Goal: Information Seeking & Learning: Learn about a topic

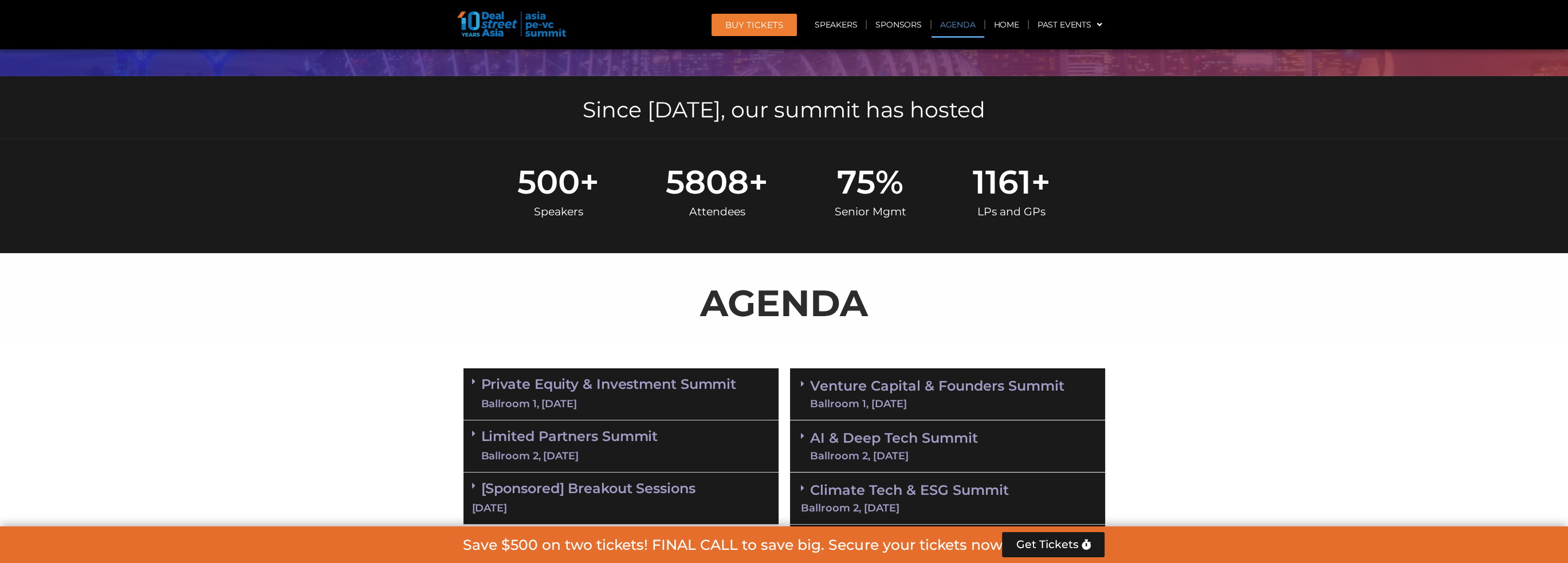
scroll to position [572, 0]
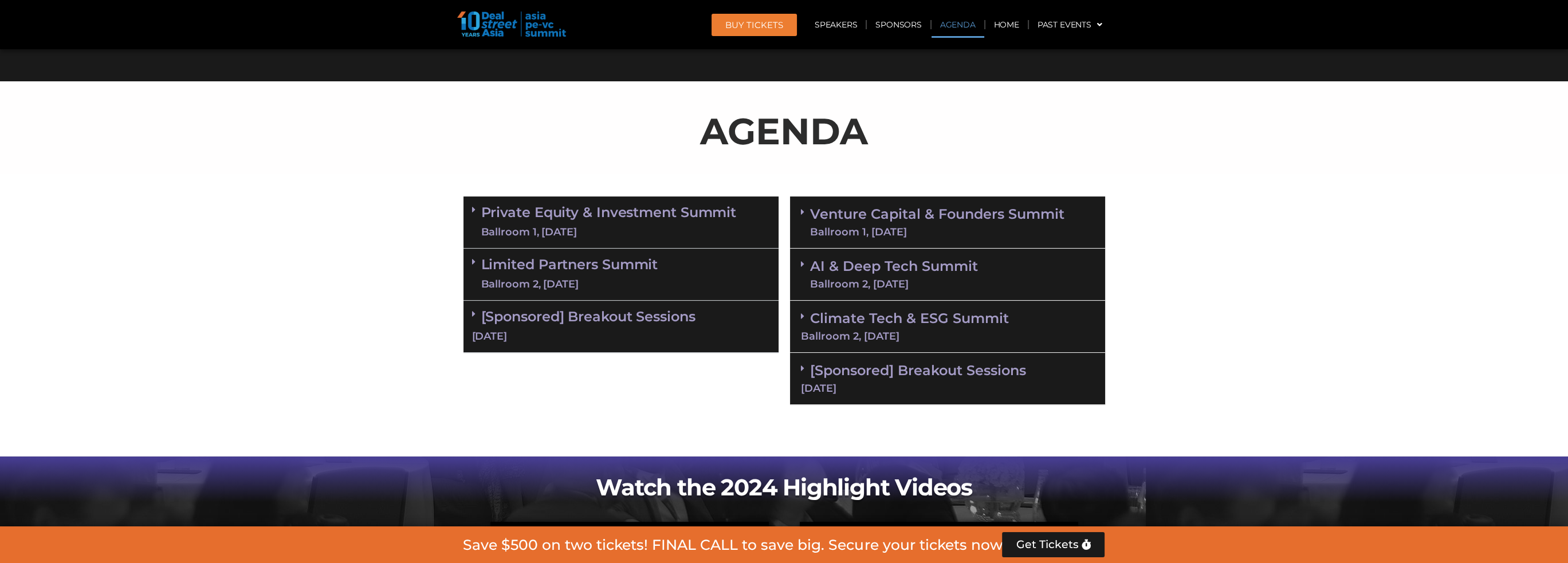
click at [471, 206] on div "Private Equity & Investment Summit Ballroom 1, [DATE]" at bounding box center [621, 222] width 315 height 52
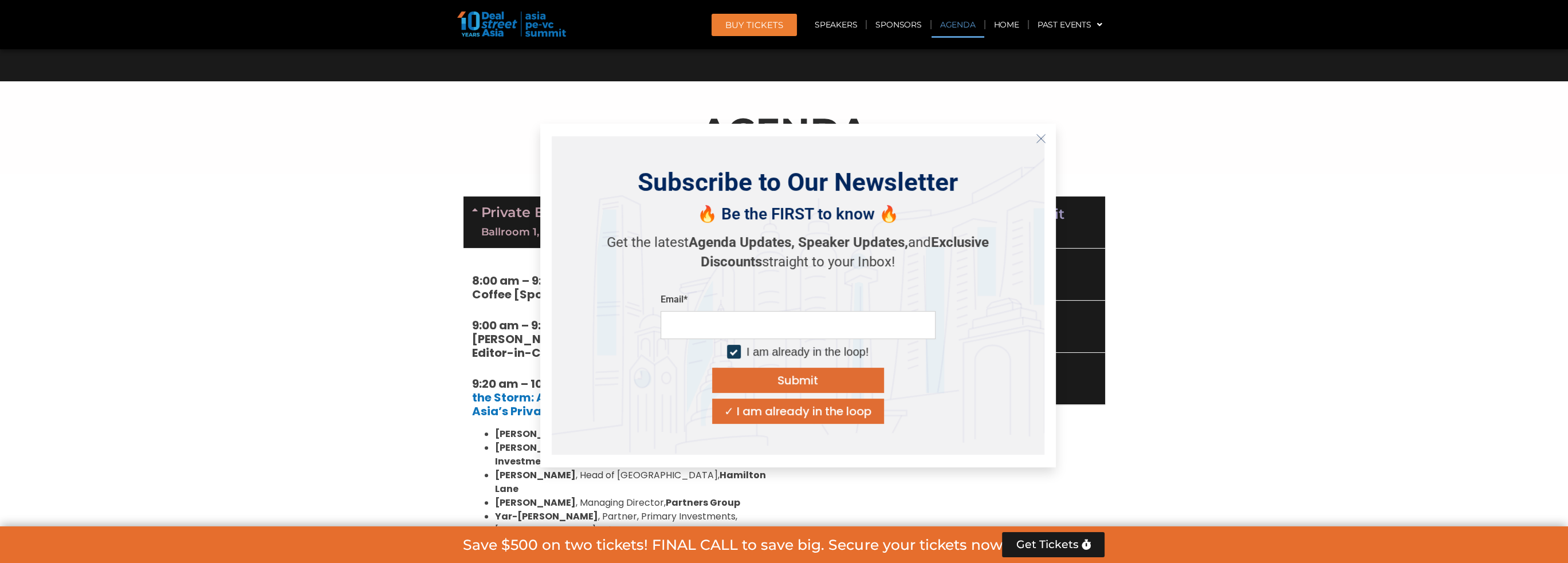
click at [1050, 130] on button "Close" at bounding box center [1041, 138] width 18 height 18
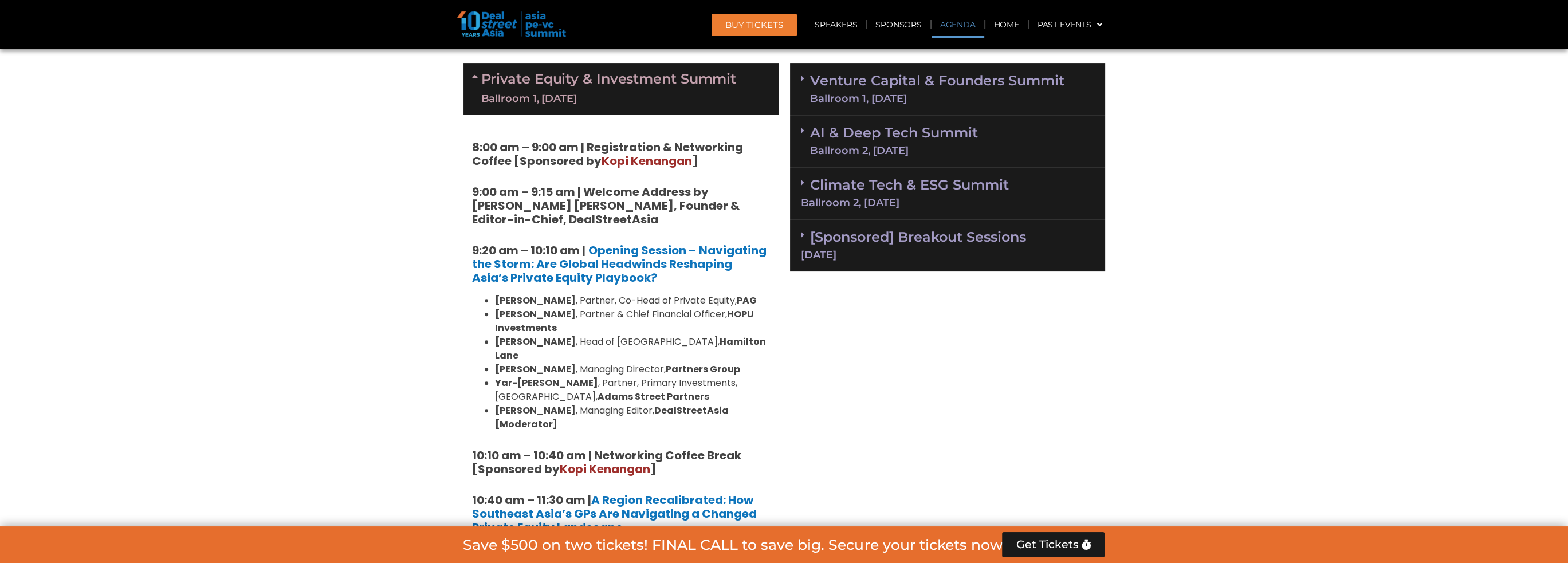
scroll to position [745, 0]
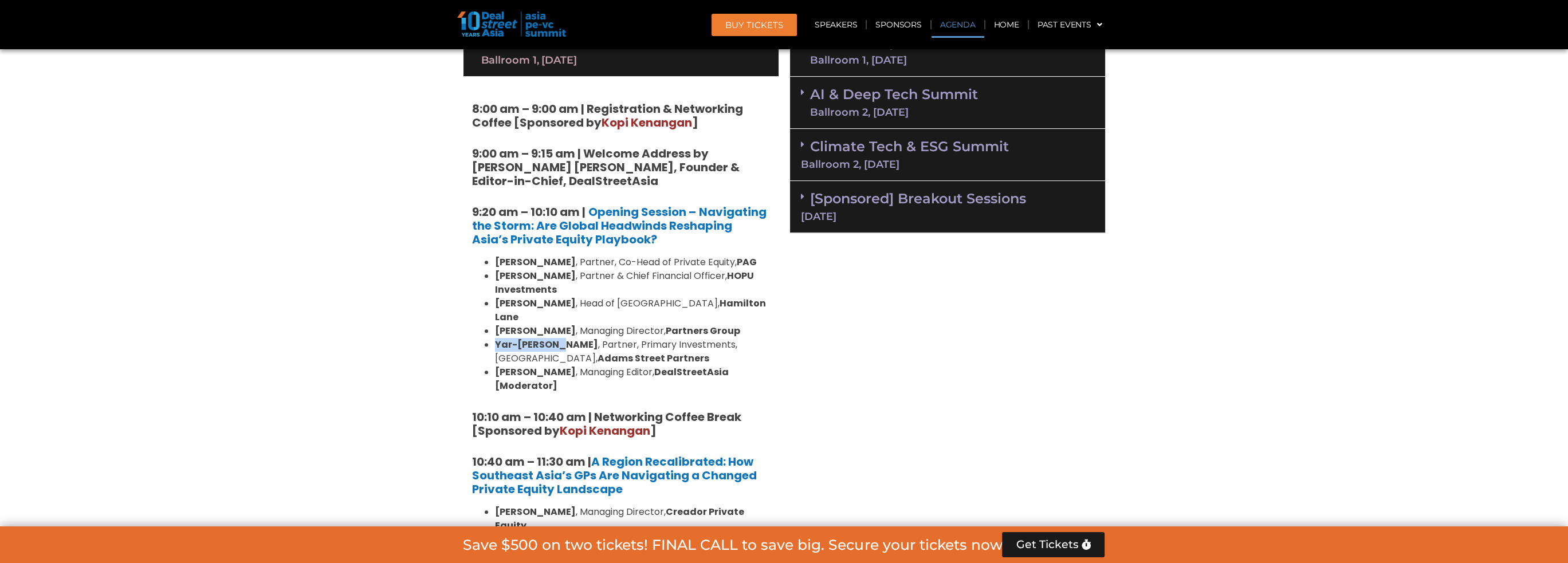
drag, startPoint x: 497, startPoint y: 330, endPoint x: 556, endPoint y: 325, distance: 59.2
click at [556, 338] on strong "Yar-[PERSON_NAME]" at bounding box center [546, 344] width 103 height 13
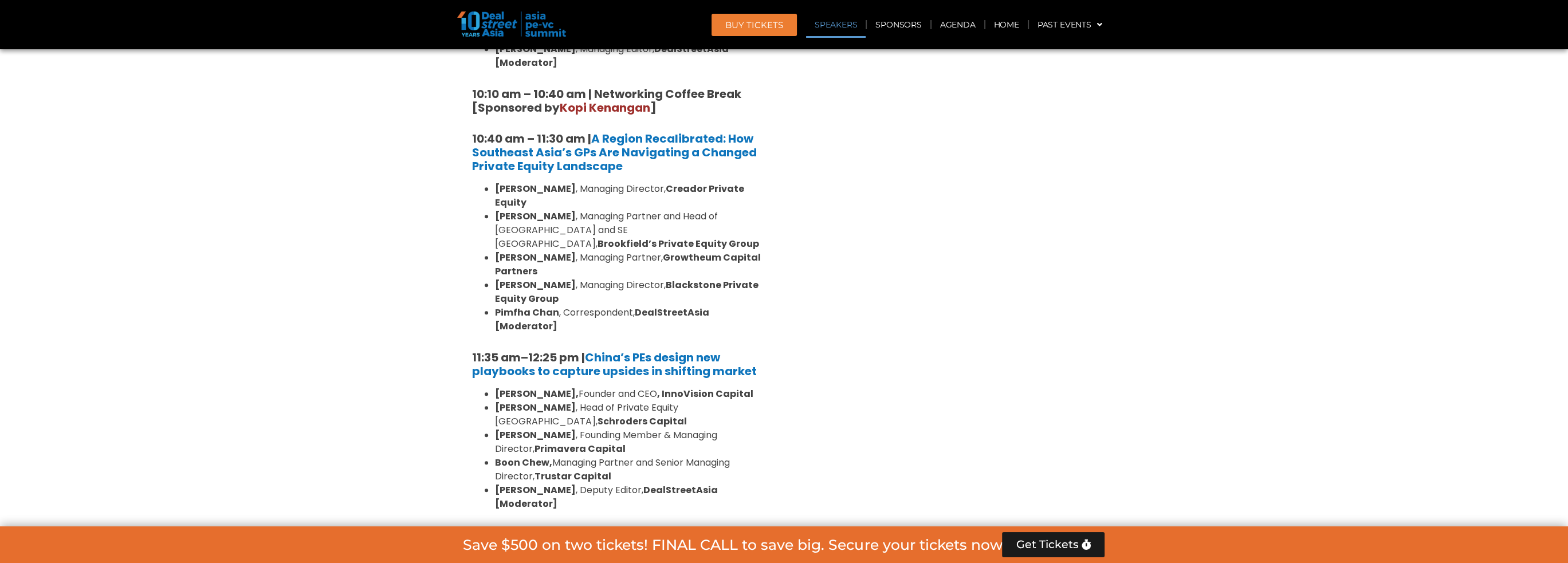
scroll to position [1088, 0]
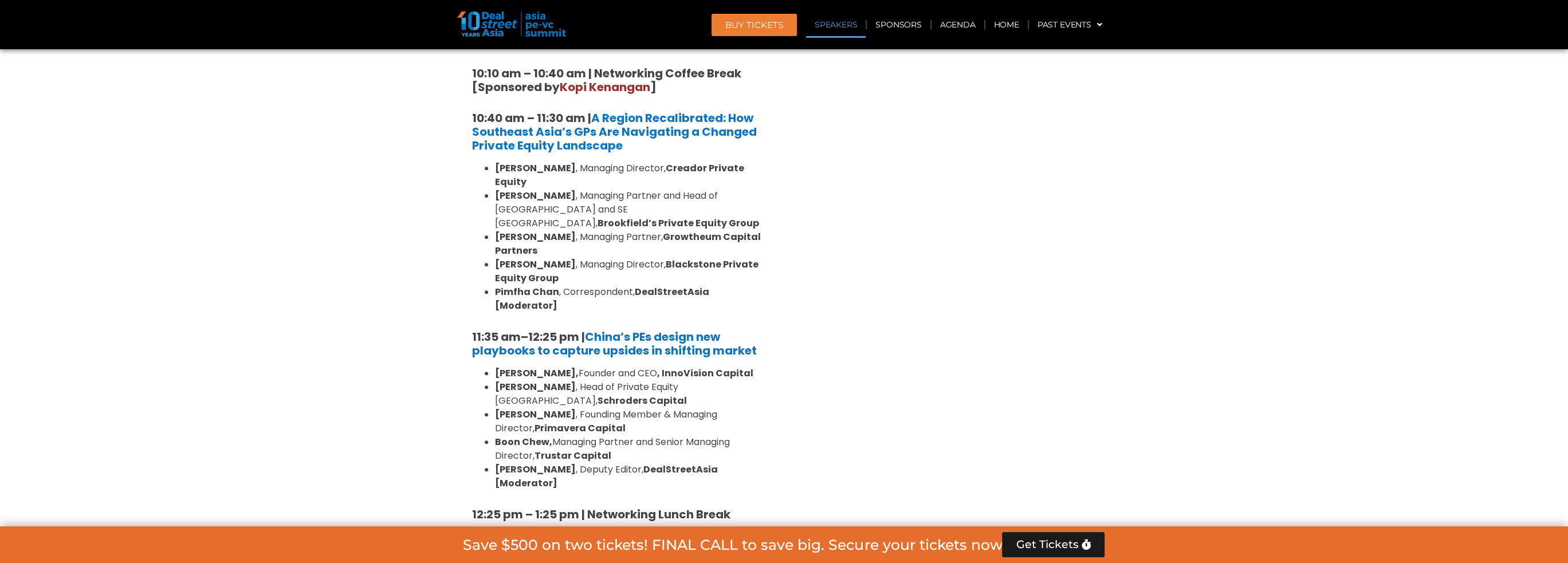
drag, startPoint x: 575, startPoint y: 224, endPoint x: 492, endPoint y: 224, distance: 83.0
click at [492, 224] on ul "[PERSON_NAME] , Managing Director, Creador Private Equity [PERSON_NAME] , Manag…" at bounding box center [621, 237] width 298 height 151
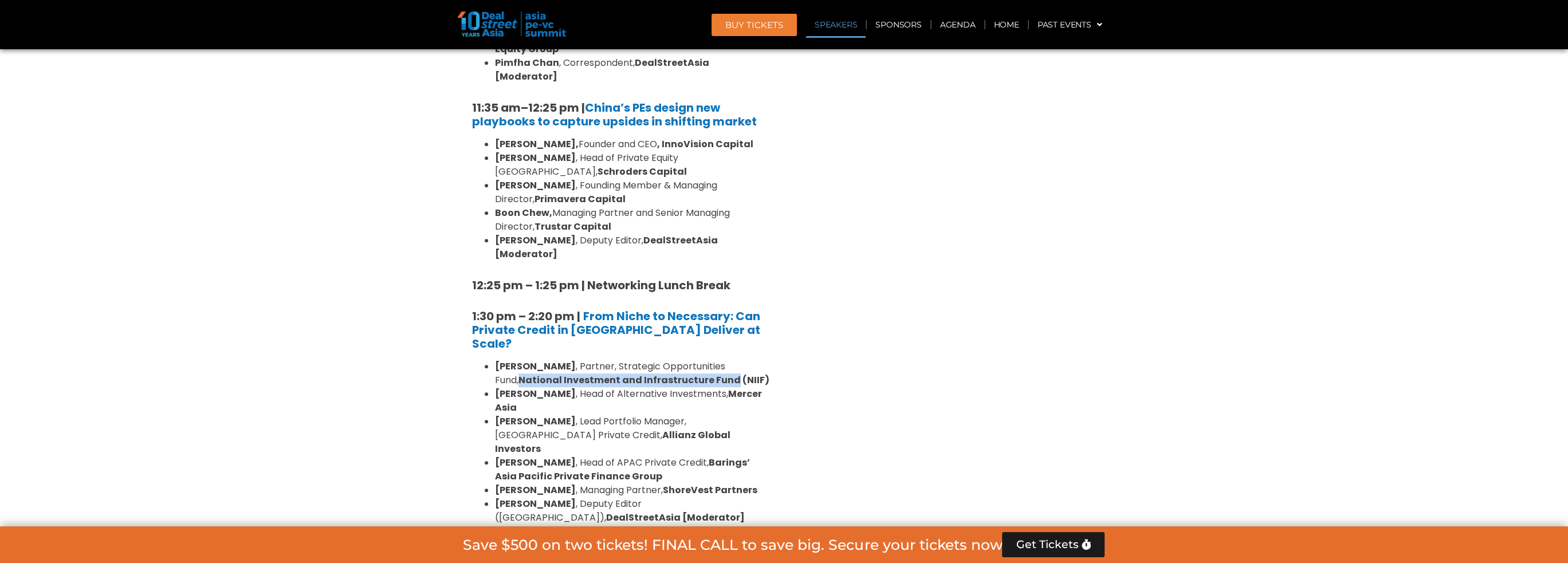
drag, startPoint x: 491, startPoint y: 278, endPoint x: 706, endPoint y: 280, distance: 215.0
click at [706, 359] on ul "[PERSON_NAME] , Partner, Strategic Opportunities Fund, National Investment and …" at bounding box center [621, 441] width 298 height 165
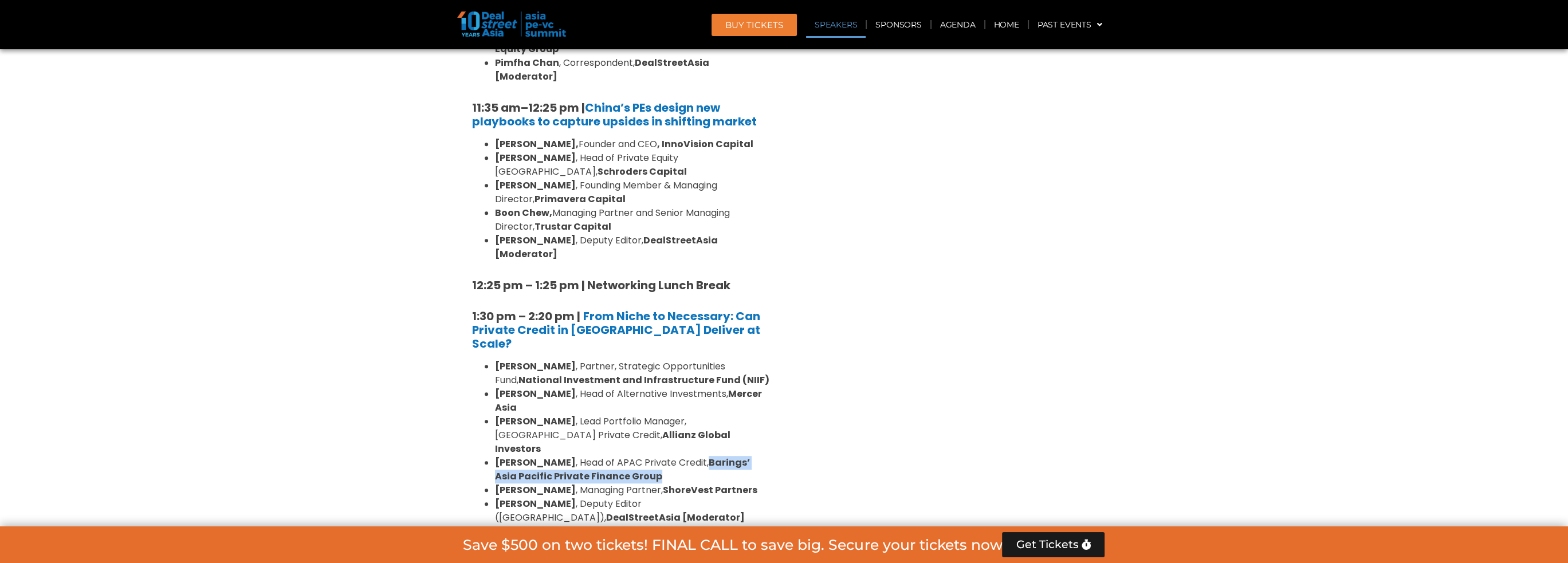
drag, startPoint x: 695, startPoint y: 337, endPoint x: 646, endPoint y: 356, distance: 52.6
click at [646, 455] on li "[PERSON_NAME] , Head of APAC Private Credit, Barings’ Asia Pacific Private Fina…" at bounding box center [633, 469] width 275 height 27
drag, startPoint x: 668, startPoint y: 365, endPoint x: 759, endPoint y: 364, distance: 91.0
click at [759, 484] on li "[PERSON_NAME] , Managing Partner, ShoreVest Partners" at bounding box center [633, 490] width 275 height 14
click at [709, 455] on strong "Barings’ Asia Pacific Private Finance Group" at bounding box center [623, 469] width 255 height 27
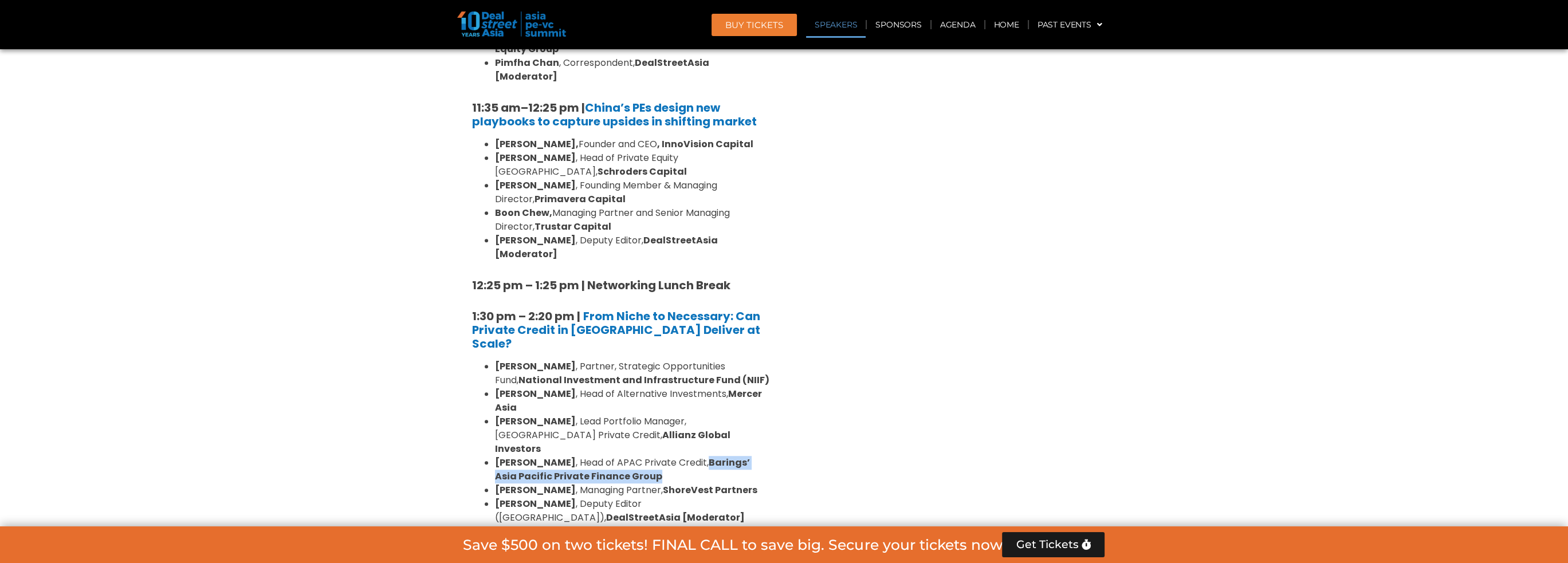
drag, startPoint x: 695, startPoint y: 335, endPoint x: 700, endPoint y: 350, distance: 15.8
click at [700, 455] on li "[PERSON_NAME] , Head of APAC Private Credit, Barings’ Asia Pacific Private Fina…" at bounding box center [633, 469] width 275 height 27
copy strong "Barings’ Asia Pacific Private Finance Group"
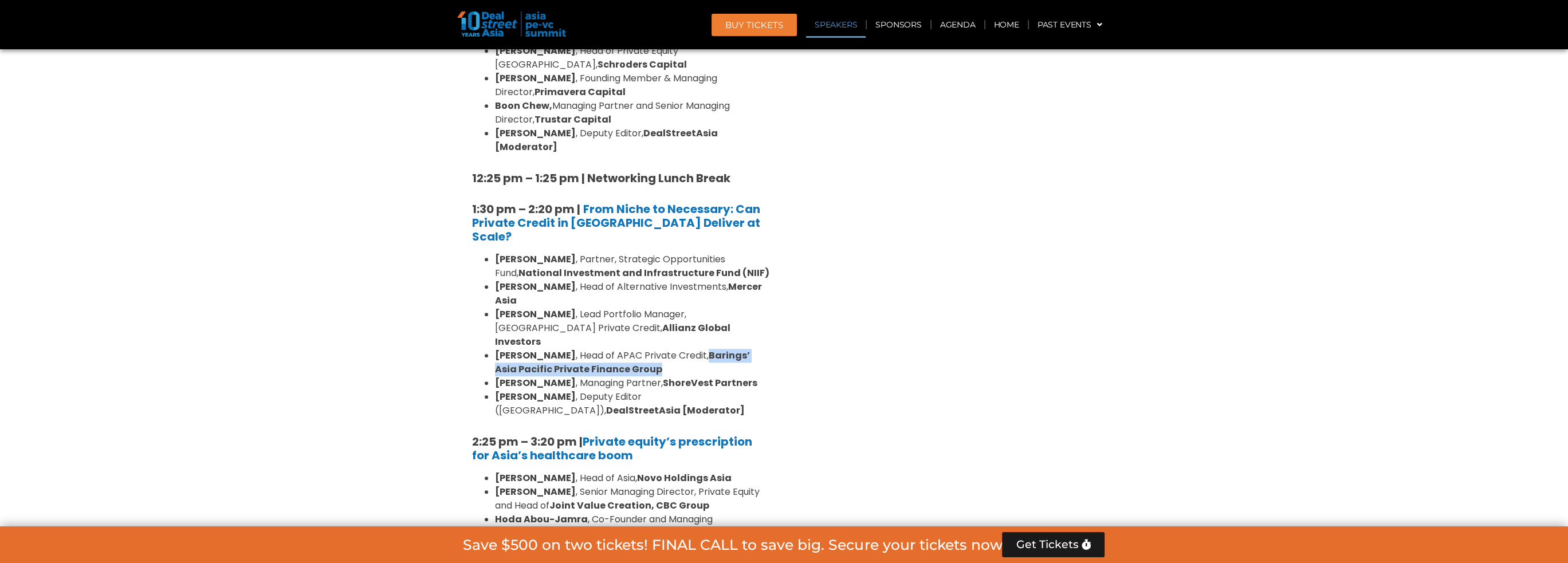
scroll to position [1432, 0]
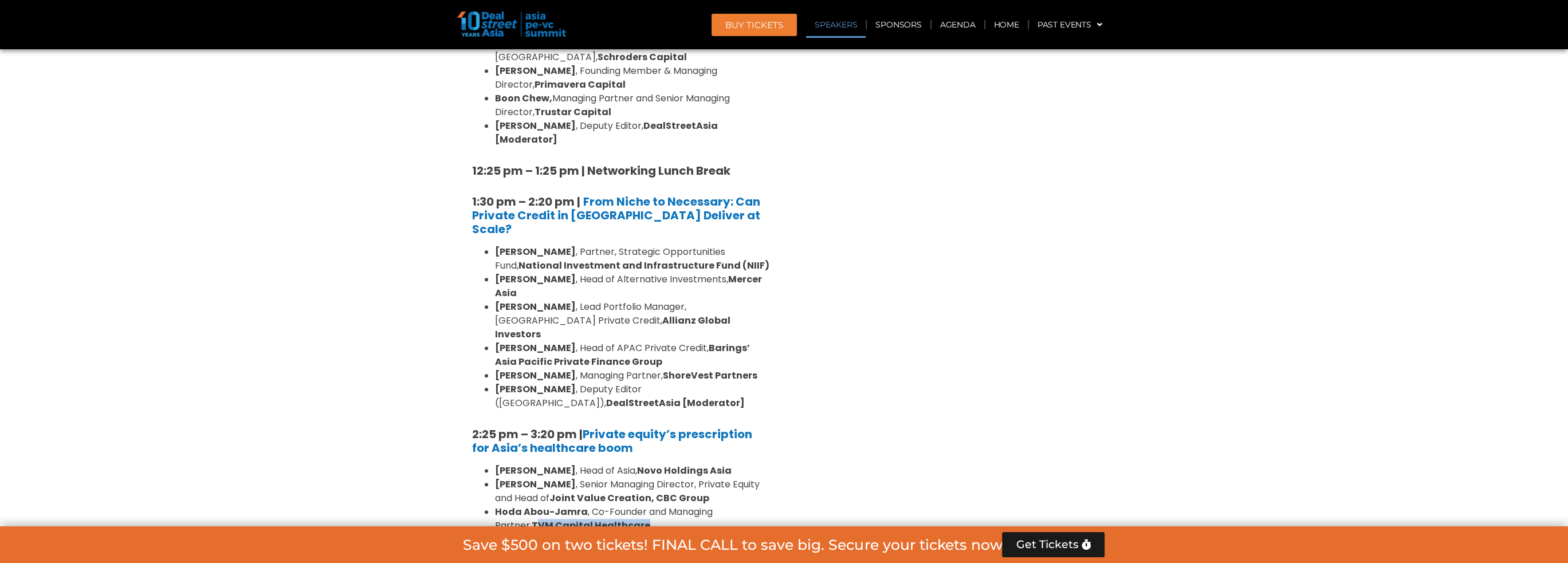
drag, startPoint x: 511, startPoint y: 393, endPoint x: 607, endPoint y: 401, distance: 96.3
click at [607, 505] on li "Hoda Abou-Jamra , Co-Founder and Managing Partner, TVM Capital Healthcare" at bounding box center [633, 519] width 275 height 27
click at [605, 519] on strong "TVM Capital Healthcare" at bounding box center [592, 525] width 119 height 13
click at [612, 505] on li "Hoda Abou-Jamra , Co-Founder and Managing Partner, TVM Capital Healthcare" at bounding box center [633, 519] width 275 height 27
drag, startPoint x: 612, startPoint y: 402, endPoint x: 497, endPoint y: 401, distance: 115.0
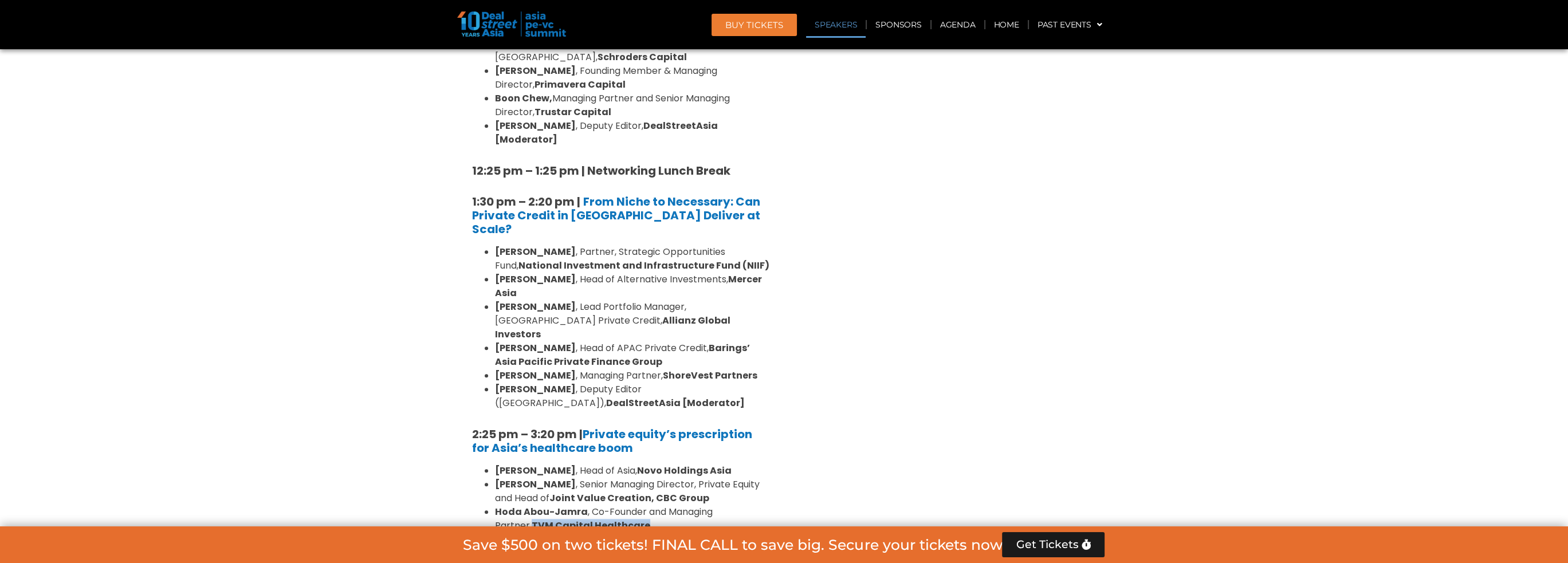
click at [497, 505] on li "Hoda Abou-Jamra , Co-Founder and Managing Partner, TVM Capital Healthcare" at bounding box center [633, 519] width 275 height 27
click at [716, 560] on strong "Quadria Capital" at bounding box center [620, 573] width 250 height 27
drag, startPoint x: 621, startPoint y: 412, endPoint x: 772, endPoint y: 409, distance: 151.0
click at [772, 409] on div "8:00 am – 9:00 am | Registration & Networking Coffee [Sponsored by [PERSON_NAME…" at bounding box center [621, 279] width 315 height 1780
copy li "Somerset Indus Capital Partners"
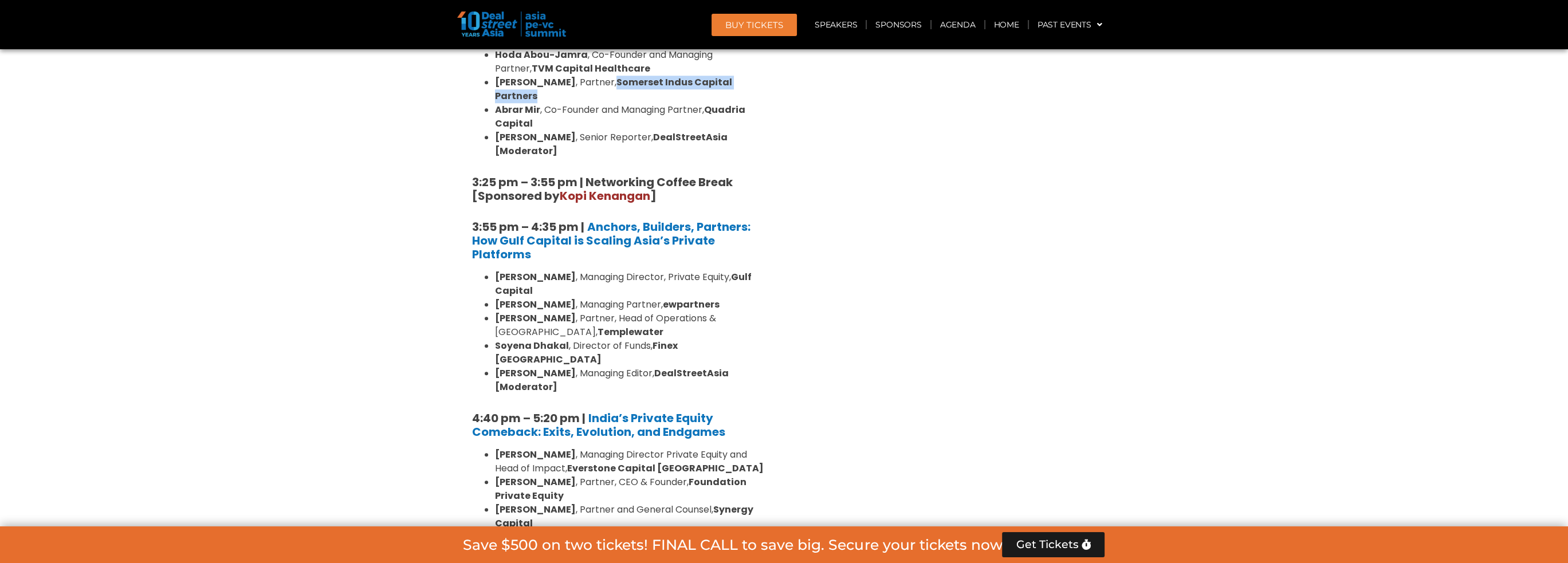
scroll to position [1890, 0]
click at [745, 502] on li "[PERSON_NAME] , Partner and General Counsel, Synergy Capital" at bounding box center [633, 515] width 275 height 27
click at [691, 474] on strong "Foundation Private Equity" at bounding box center [621, 488] width 252 height 27
drag, startPoint x: 690, startPoint y: 301, endPoint x: 618, endPoint y: 312, distance: 72.8
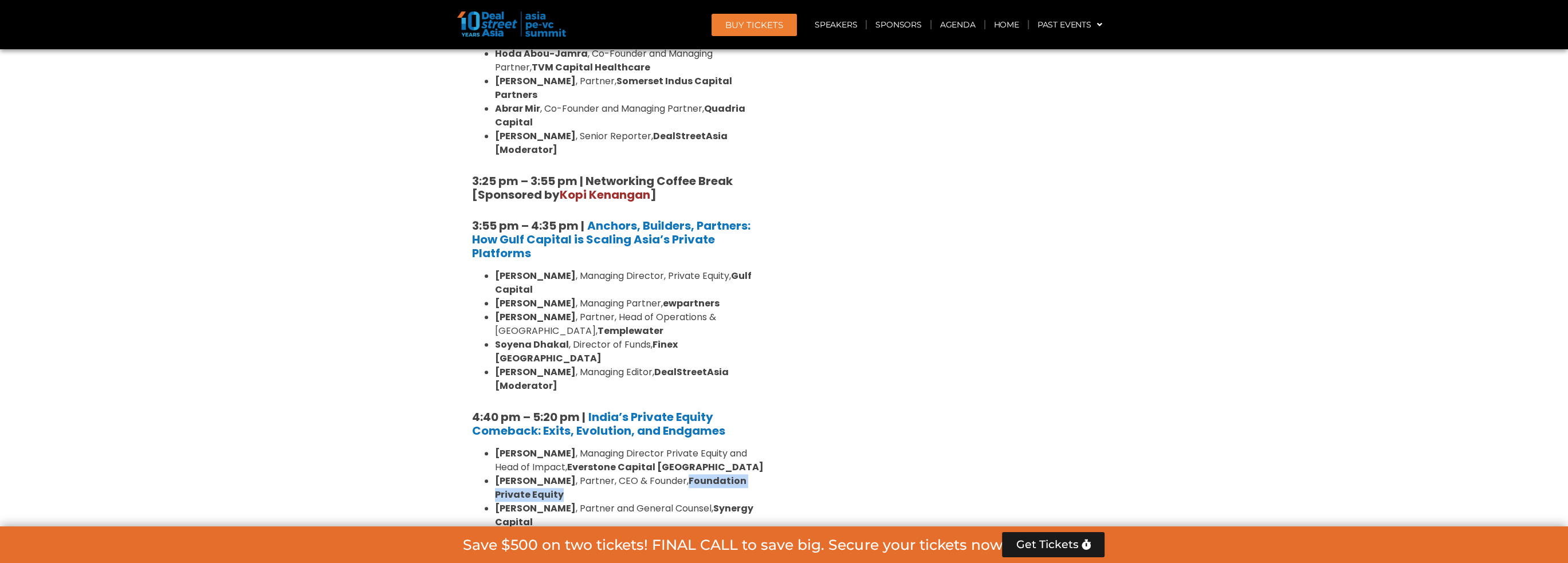
click at [618, 474] on li "[PERSON_NAME] , Partner, CEO & Founder, Foundation Private Equity" at bounding box center [633, 488] width 275 height 27
copy strong "Foundation Private Equity"
drag, startPoint x: 697, startPoint y: 326, endPoint x: 749, endPoint y: 345, distance: 55.4
click at [749, 502] on li "[PERSON_NAME] , Partner and General Counsel, Synergy Capital" at bounding box center [633, 515] width 275 height 27
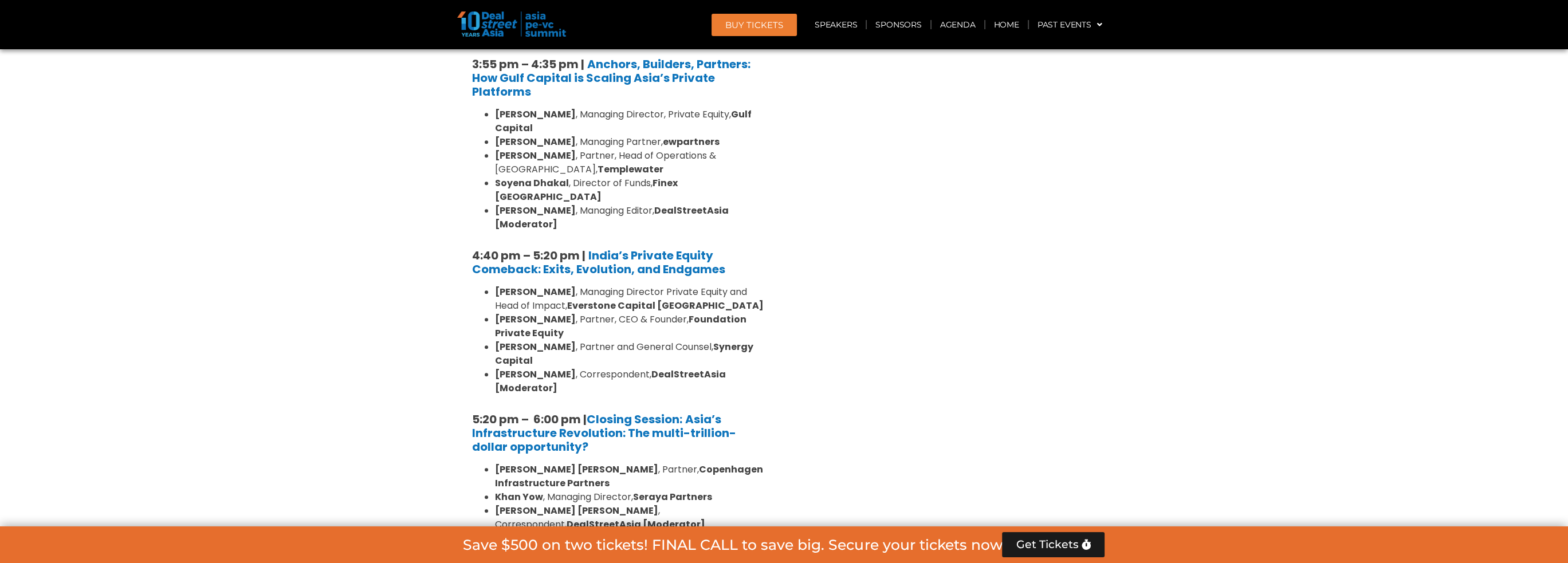
scroll to position [2062, 0]
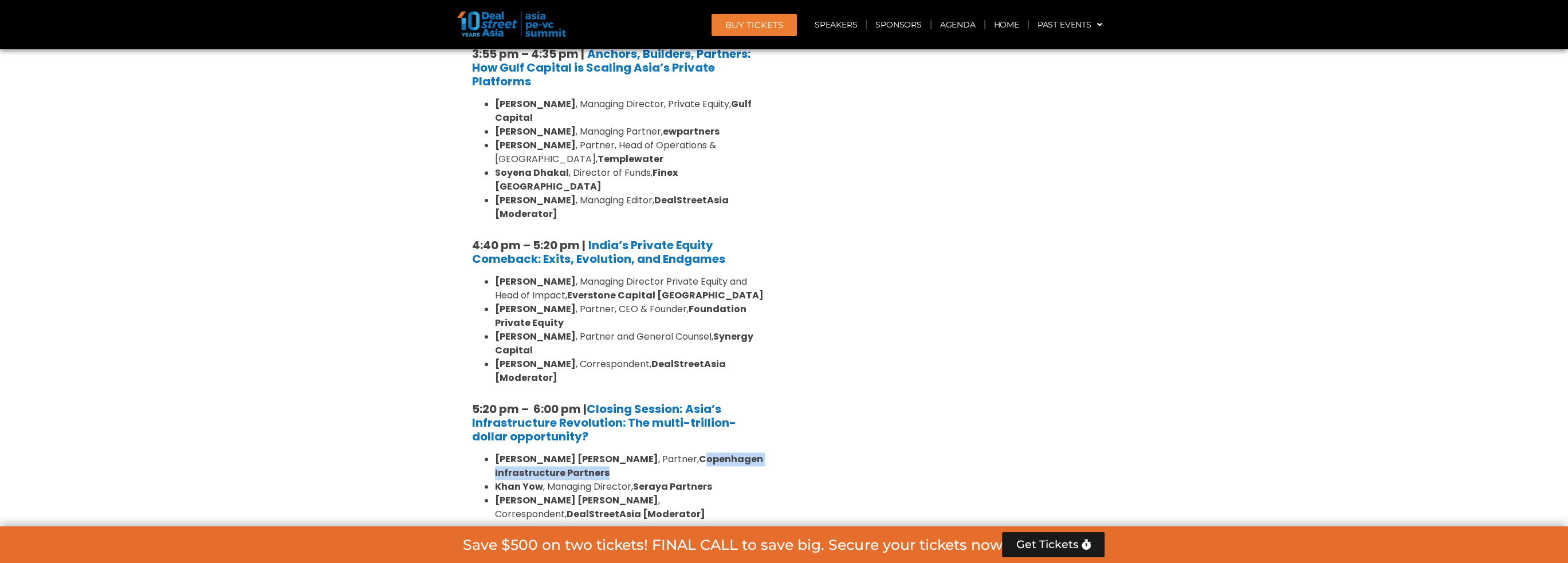
drag, startPoint x: 636, startPoint y: 281, endPoint x: 645, endPoint y: 295, distance: 16.6
click at [645, 453] on li "[PERSON_NAME] [PERSON_NAME] , Partner, Copenhagen Infrastructure Partners" at bounding box center [633, 466] width 275 height 27
click at [655, 548] on link "Limited Partners [GEOGRAPHIC_DATA] 2, [DATE]" at bounding box center [570, 565] width 177 height 34
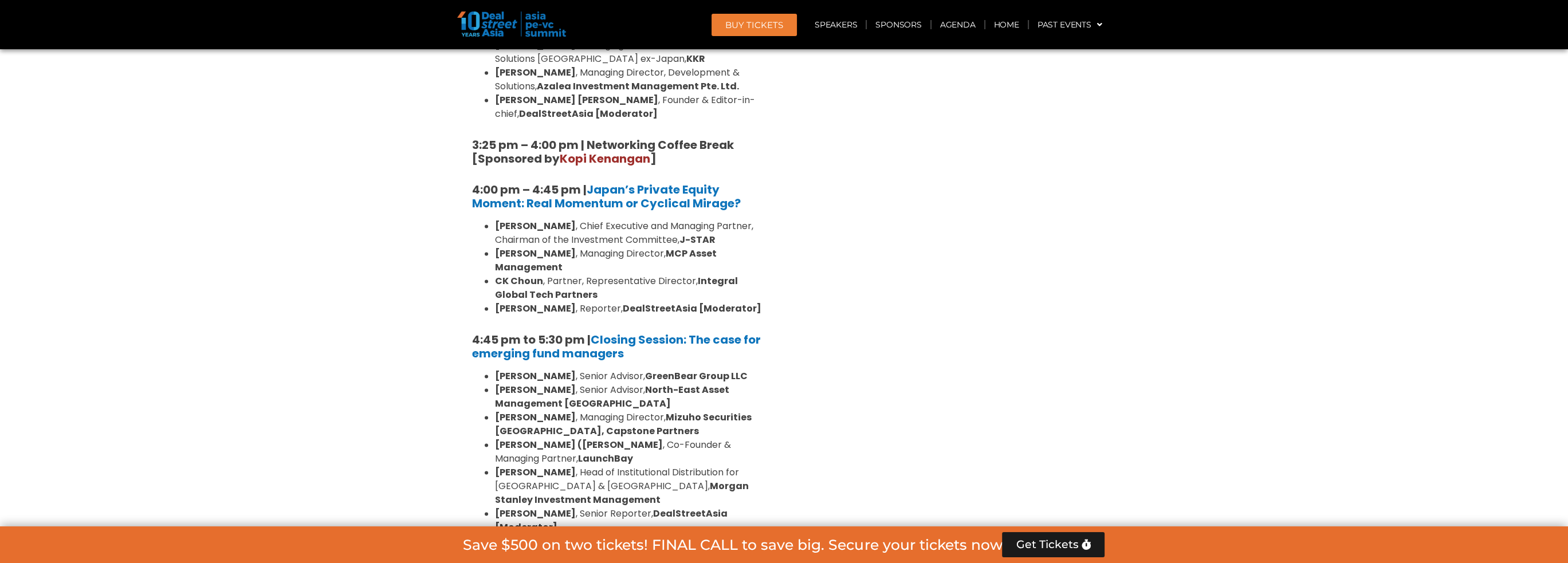
scroll to position [3379, 0]
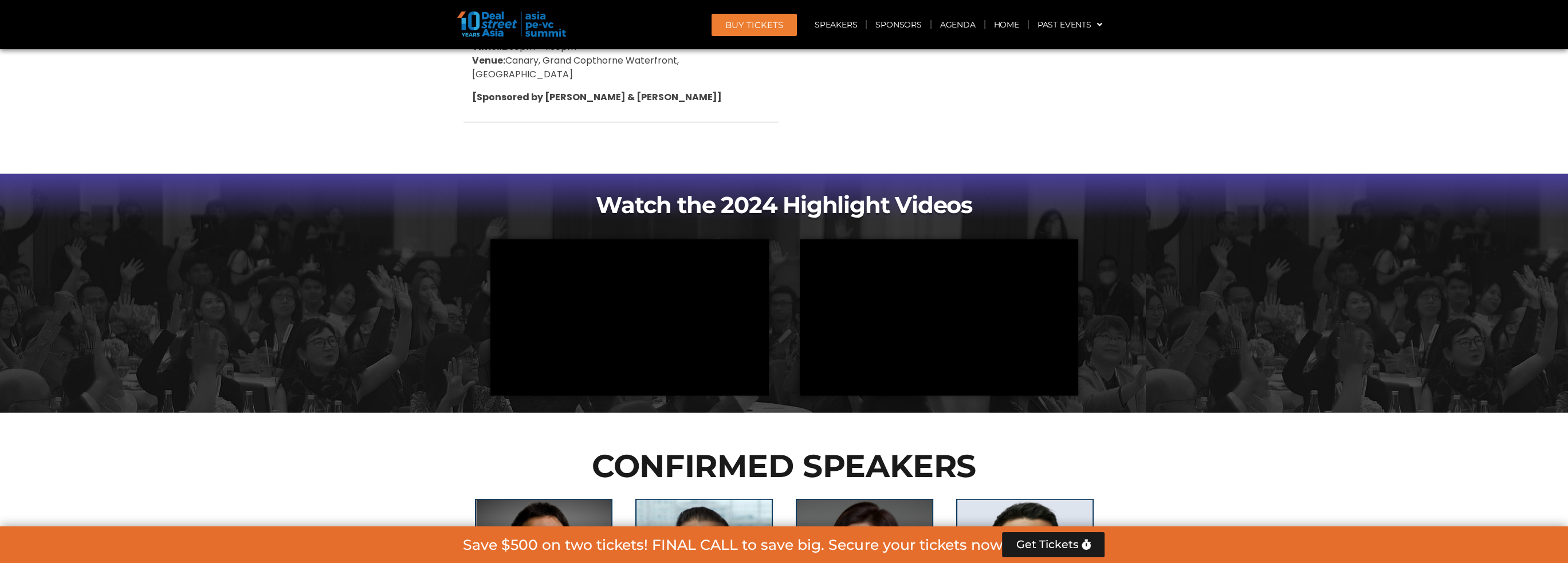
scroll to position [4926, 0]
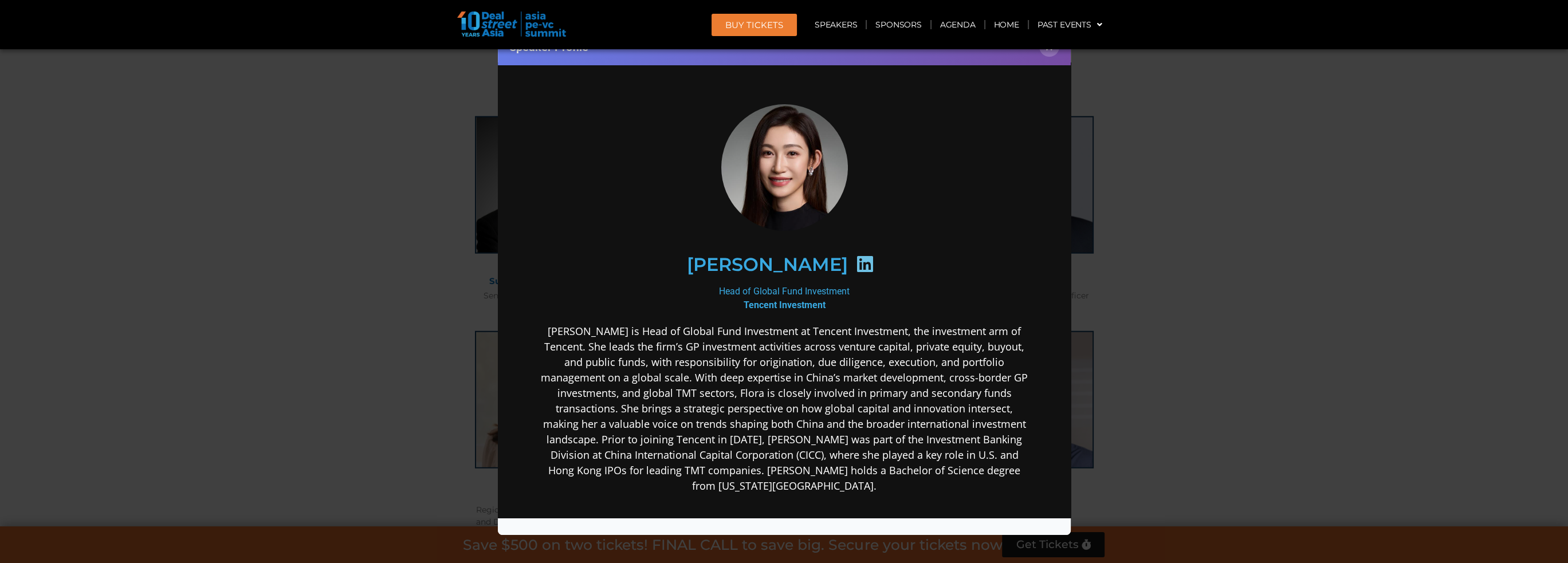
scroll to position [0, 0]
click at [1200, 226] on div "Speaker Profile ×" at bounding box center [784, 281] width 1568 height 563
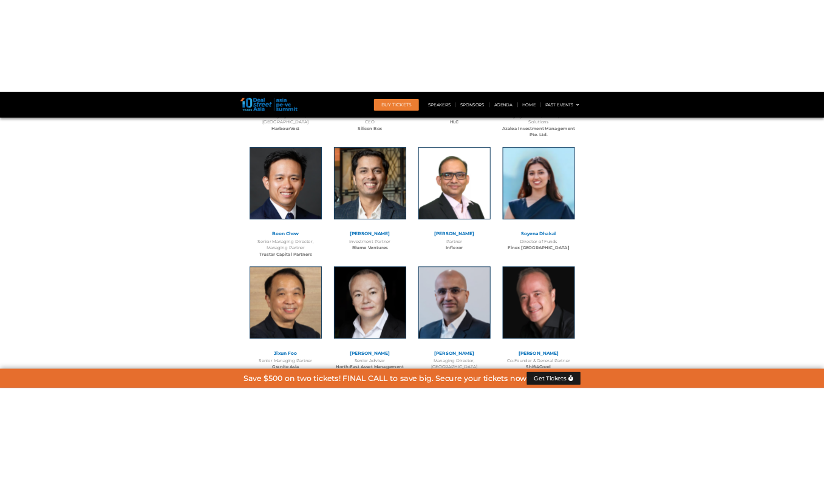
scroll to position [11236, 0]
